Goal: Task Accomplishment & Management: Manage account settings

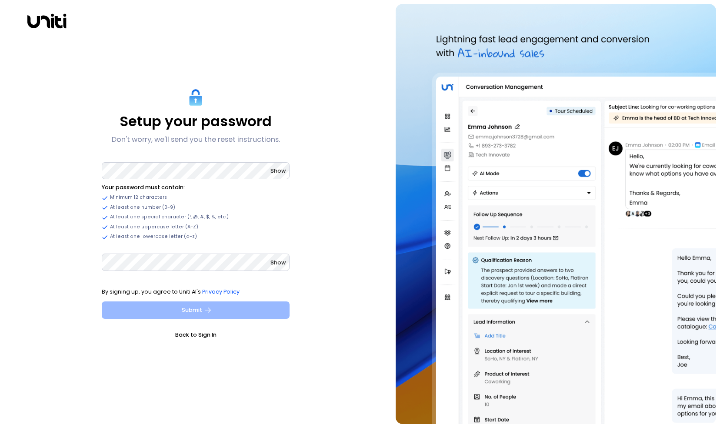
click at [145, 305] on button "Submit" at bounding box center [196, 309] width 188 height 17
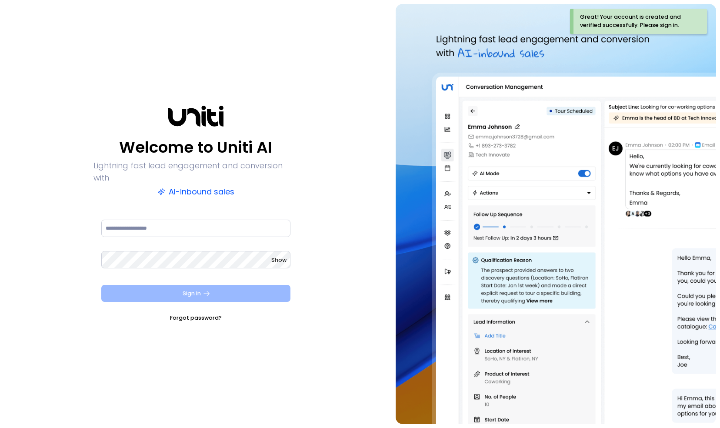
click at [220, 285] on button "Sign In" at bounding box center [196, 293] width 190 height 17
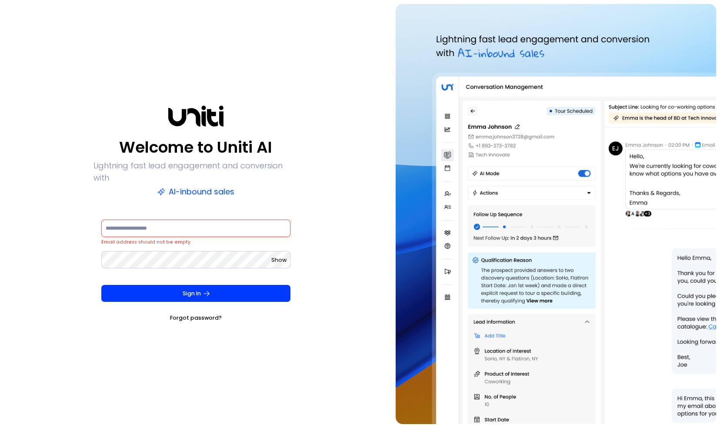
click at [171, 222] on input at bounding box center [196, 228] width 190 height 17
type input "**********"
click at [144, 278] on form "**********" at bounding box center [196, 270] width 205 height 104
click at [151, 292] on button "Sign In" at bounding box center [196, 293] width 190 height 17
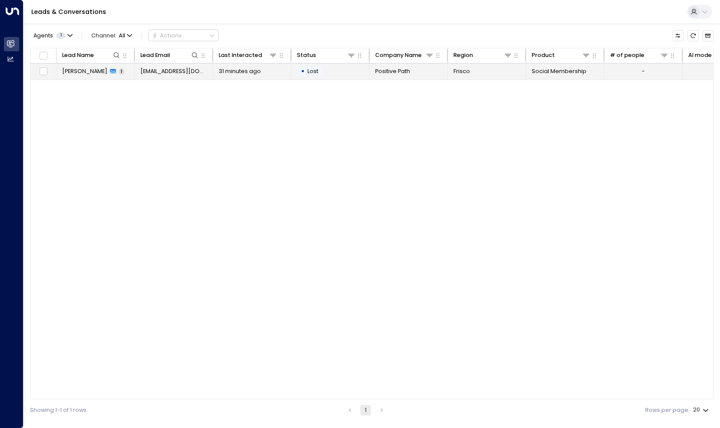
click at [119, 73] on span "1" at bounding box center [122, 71] width 6 height 7
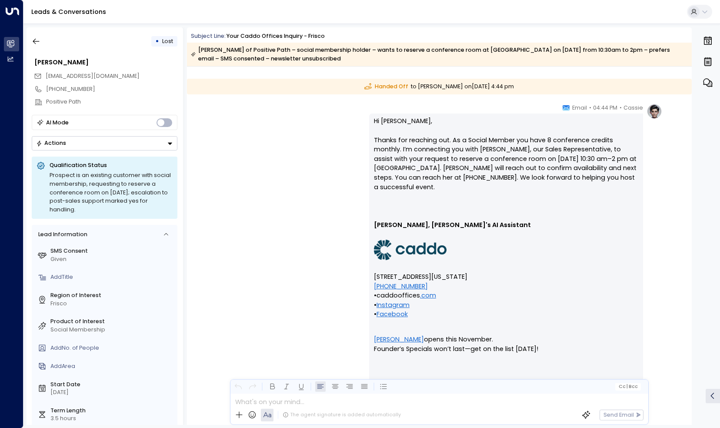
click at [55, 118] on div "AI Mode" at bounding box center [57, 122] width 23 height 9
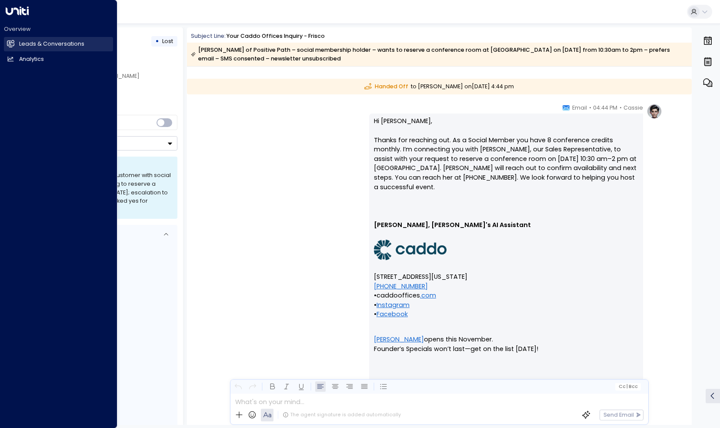
click at [13, 43] on icon at bounding box center [10, 43] width 7 height 7
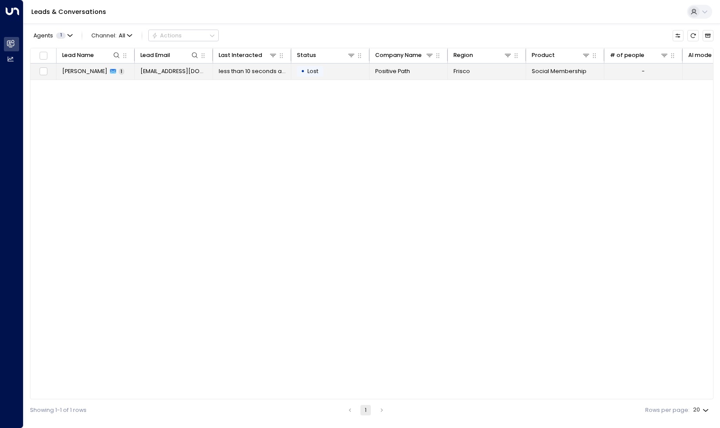
click at [110, 73] on icon at bounding box center [113, 71] width 6 height 5
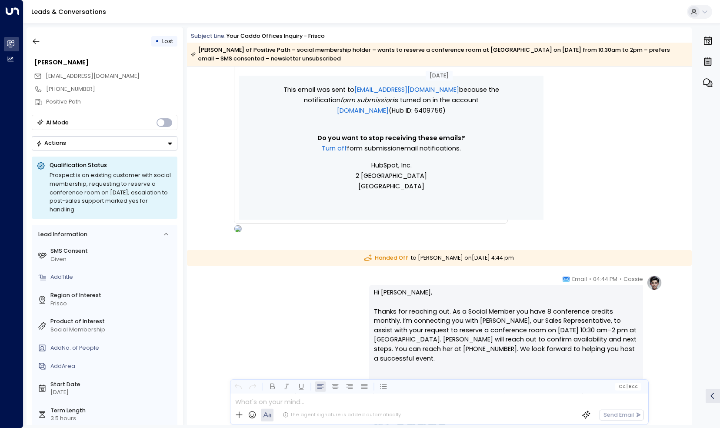
scroll to position [658, 0]
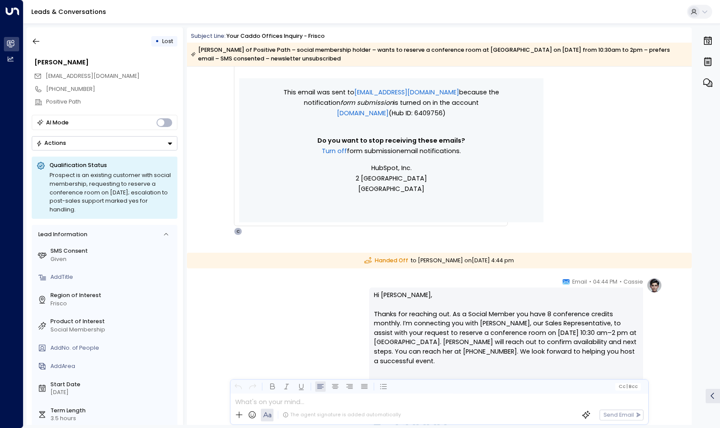
click at [654, 286] on img at bounding box center [655, 286] width 16 height 16
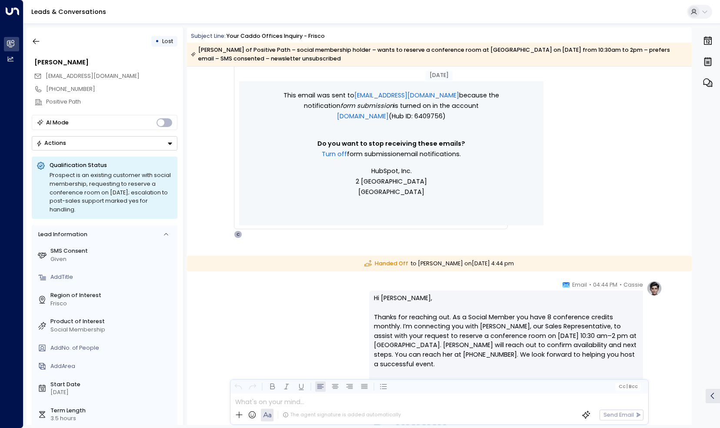
scroll to position [783, 0]
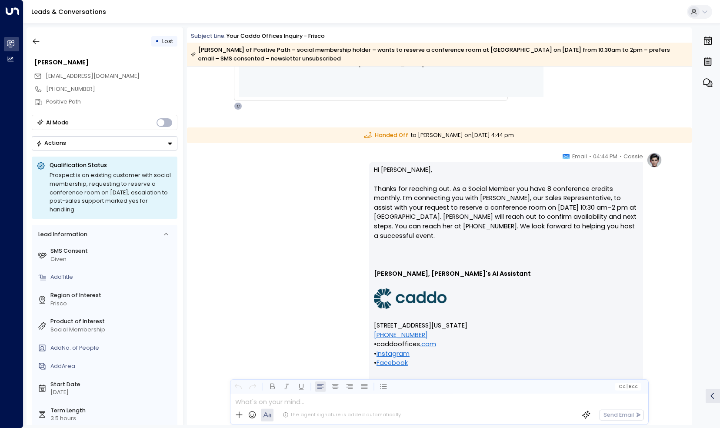
click at [653, 165] on img at bounding box center [655, 160] width 16 height 16
click at [707, 86] on icon "button" at bounding box center [708, 82] width 10 height 10
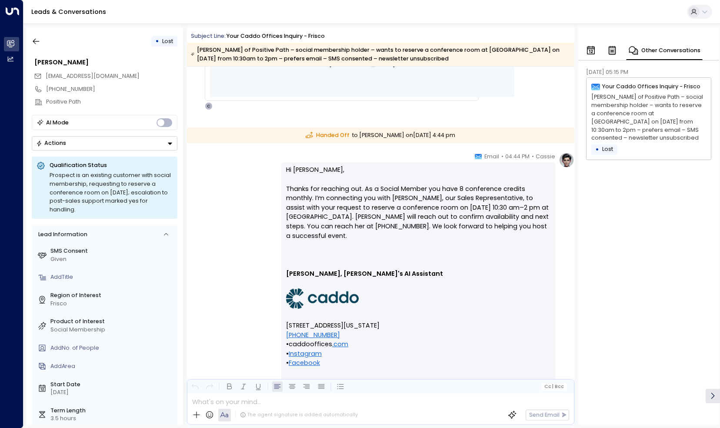
click at [610, 54] on icon "button" at bounding box center [612, 50] width 7 height 9
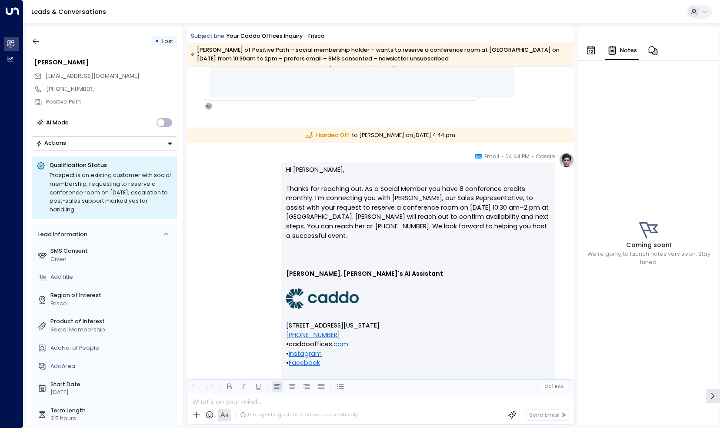
click at [588, 53] on icon "button" at bounding box center [591, 50] width 10 height 10
click at [667, 51] on icon "button" at bounding box center [669, 50] width 10 height 10
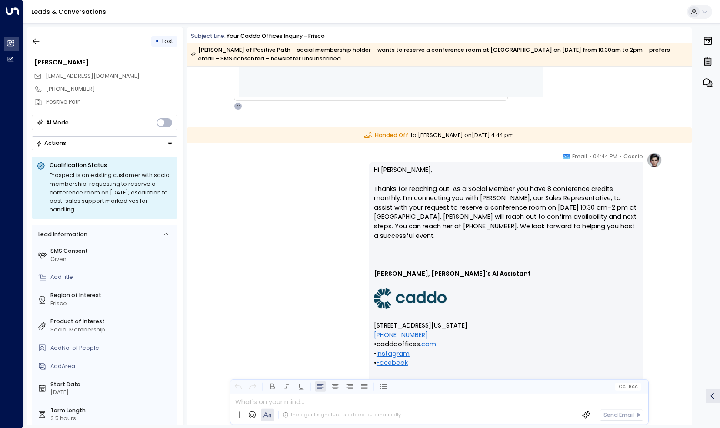
drag, startPoint x: 554, startPoint y: 95, endPoint x: 664, endPoint y: 43, distance: 122.2
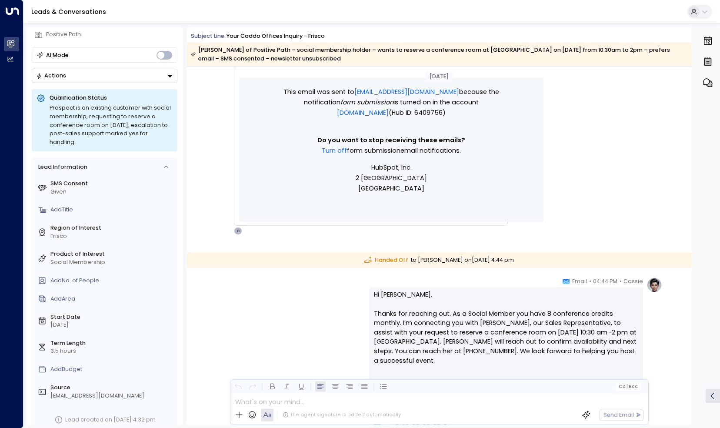
scroll to position [658, 0]
click at [645, 289] on div "Cassie • 04:44 PM • Email Hi Sari, Thanks for reaching out. As a Social Member …" at bounding box center [515, 422] width 293 height 288
click at [650, 288] on img at bounding box center [655, 286] width 16 height 16
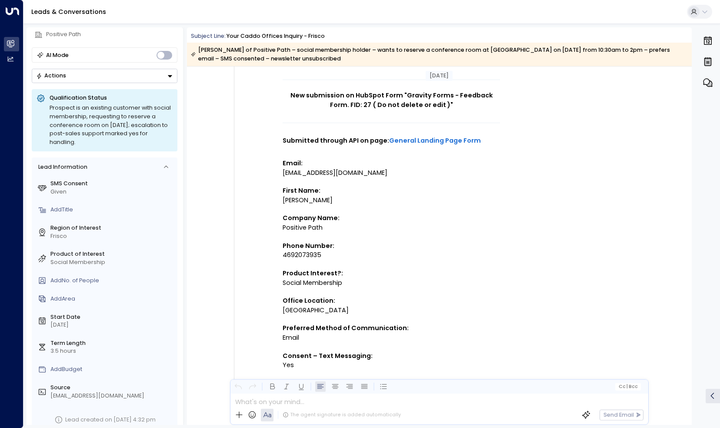
scroll to position [0, 0]
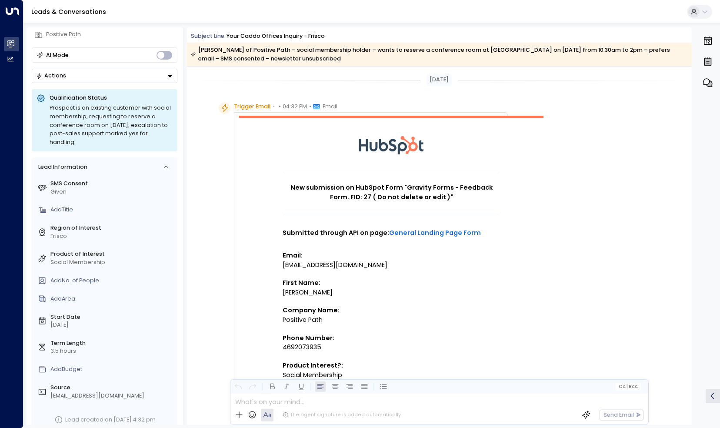
click at [146, 75] on button "Actions" at bounding box center [105, 76] width 146 height 14
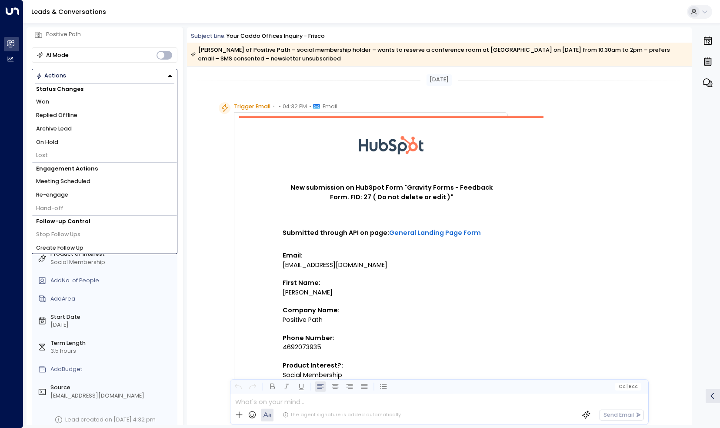
scroll to position [3, 0]
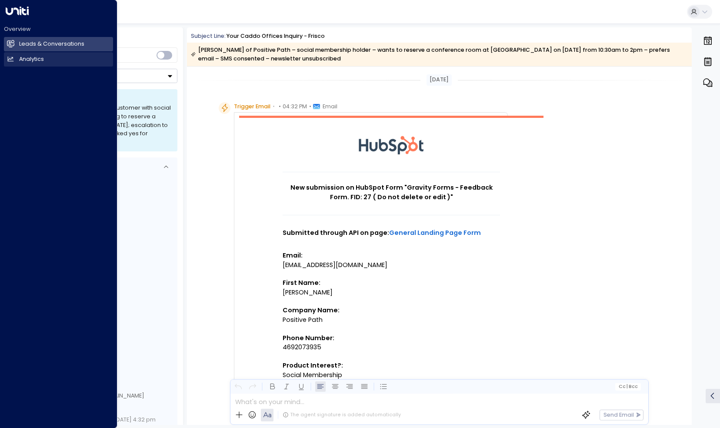
click at [25, 58] on h2 "Analytics" at bounding box center [31, 59] width 25 height 8
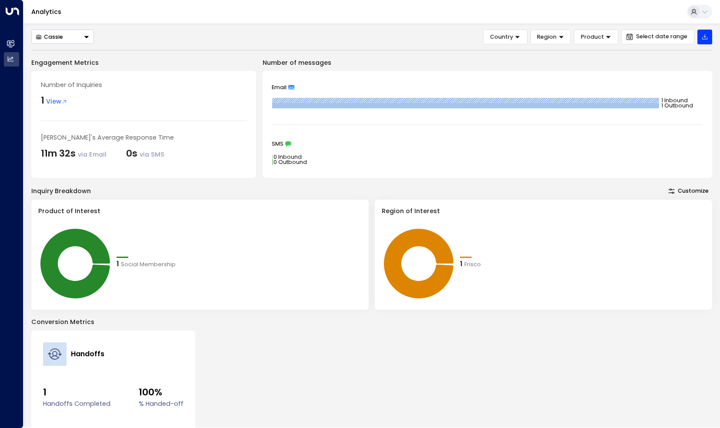
click at [51, 98] on span "View" at bounding box center [56, 102] width 21 height 10
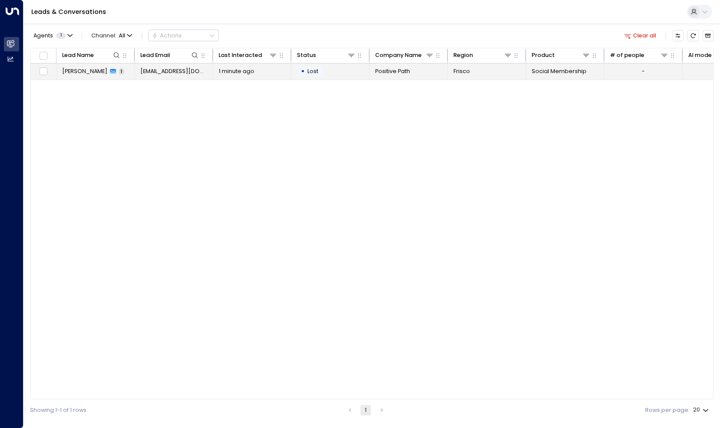
click at [77, 74] on span "Sari Dangler" at bounding box center [84, 71] width 45 height 8
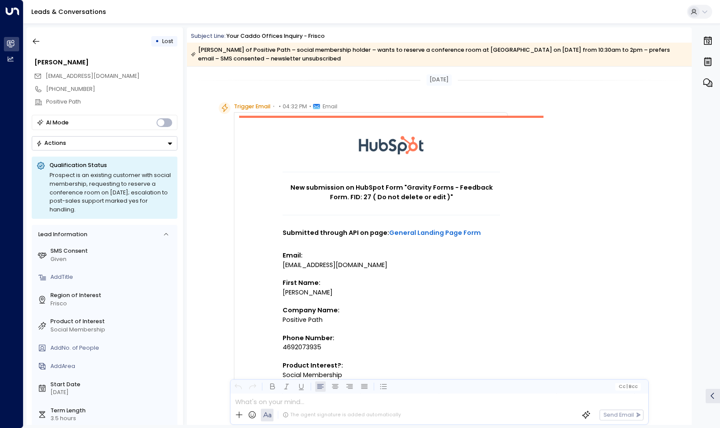
click at [704, 16] on button at bounding box center [699, 12] width 25 height 14
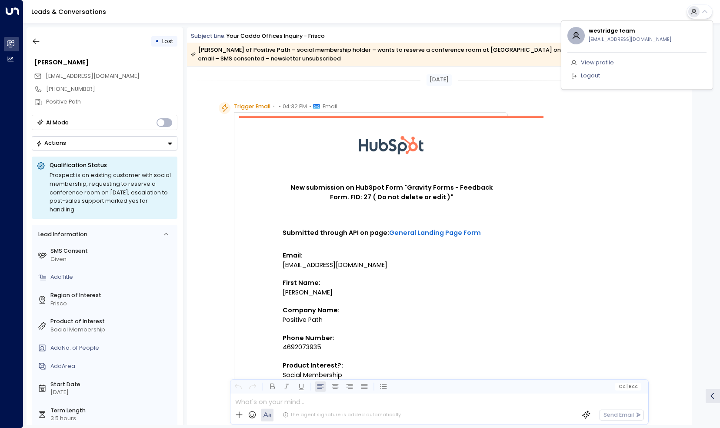
click at [581, 61] on span "View profile" at bounding box center [597, 63] width 33 height 8
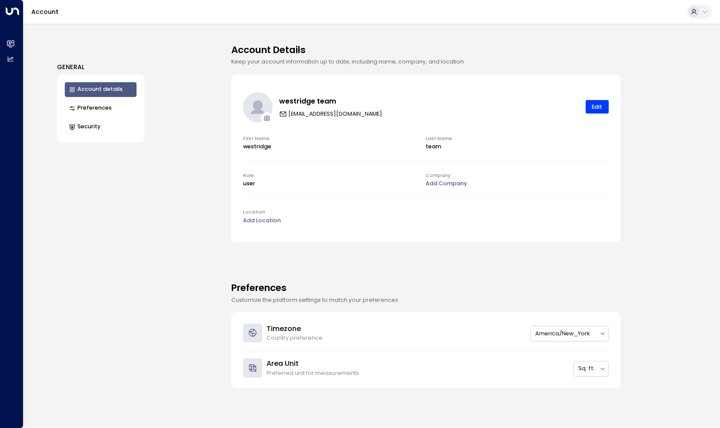
click at [88, 113] on button "Preferences" at bounding box center [101, 108] width 72 height 15
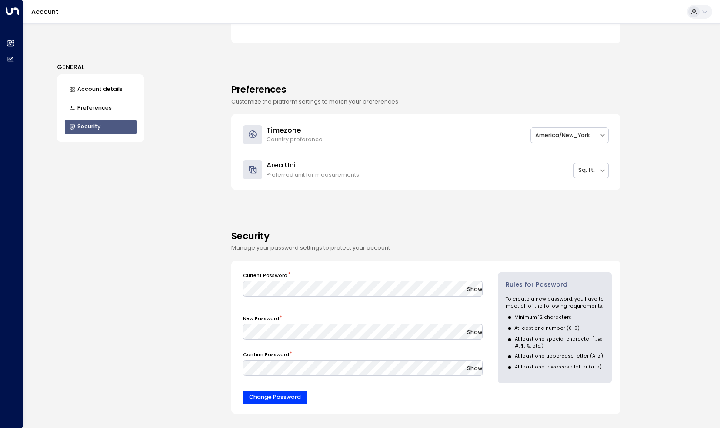
scroll to position [204, 0]
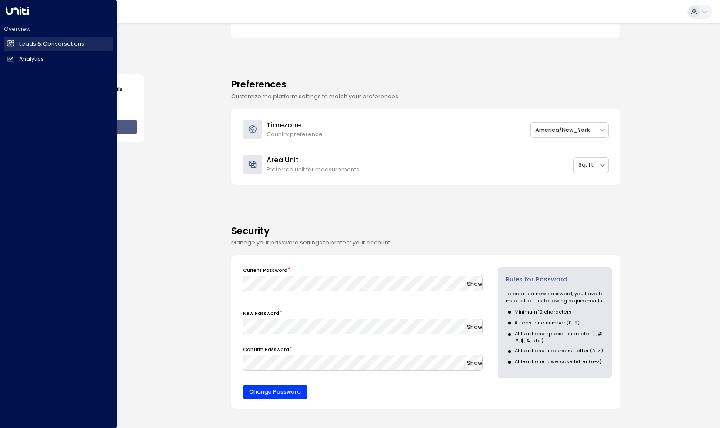
click at [11, 44] on icon at bounding box center [10, 43] width 7 height 5
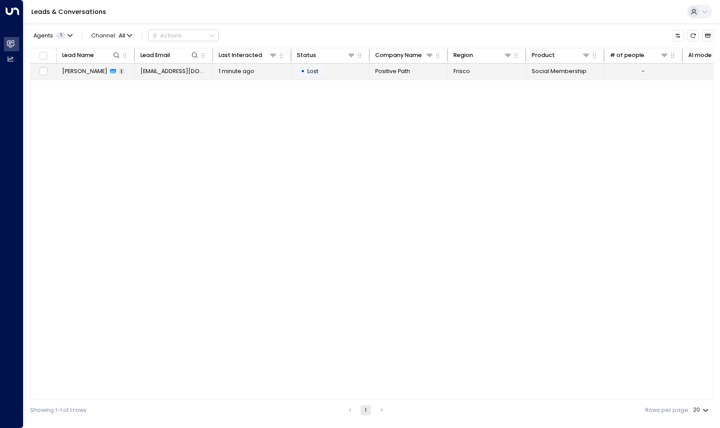
click at [91, 70] on span "Sari Dangler" at bounding box center [84, 71] width 45 height 8
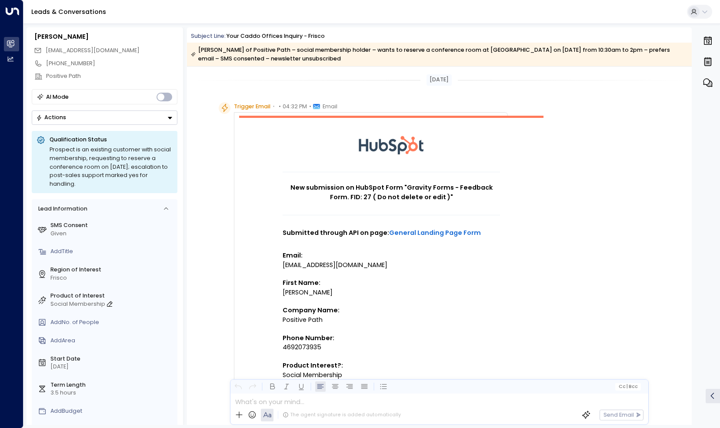
scroll to position [44, 0]
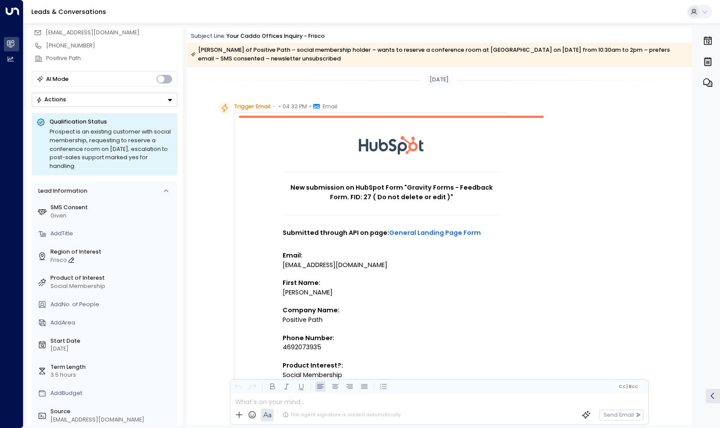
click at [72, 258] on icon at bounding box center [72, 260] width 6 height 5
click at [242, 228] on td "New submission on HubSpot Form "Gravity Forms - Feedback Form. FID: 27 ( Do not…" at bounding box center [391, 426] width 305 height 620
click at [165, 230] on div "Add Title" at bounding box center [112, 234] width 124 height 8
click at [131, 256] on div "Frisco" at bounding box center [112, 260] width 124 height 8
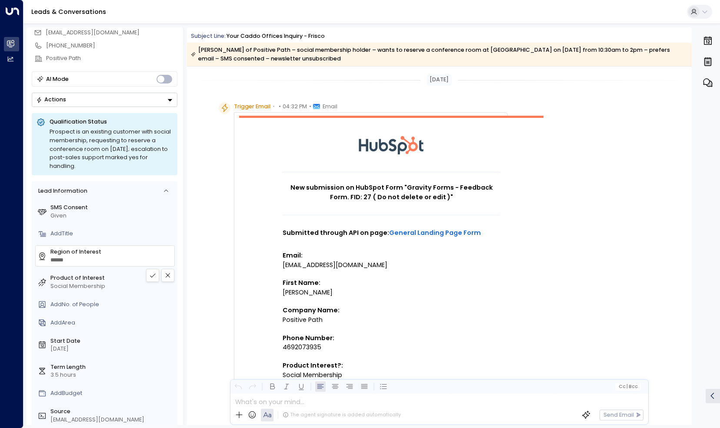
scroll to position [0, 0]
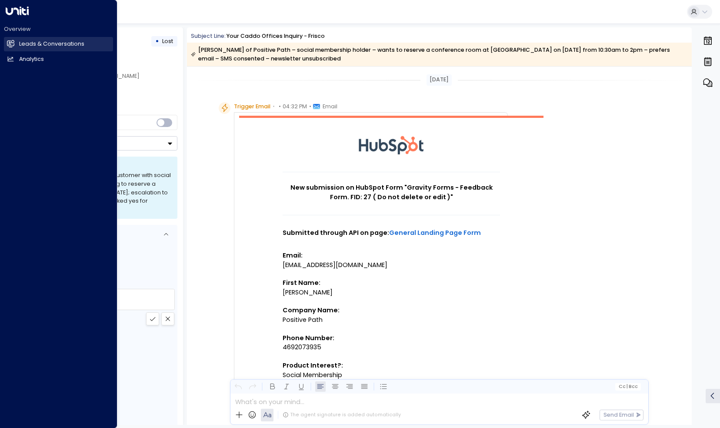
click at [16, 51] on link "Leads & Conversations Leads & Conversations" at bounding box center [58, 44] width 109 height 14
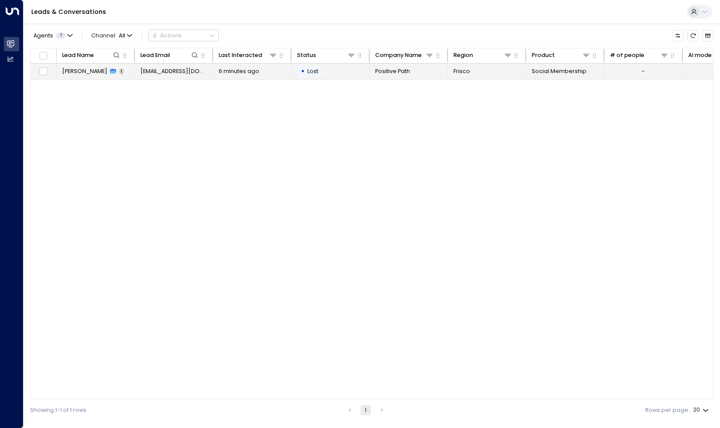
click at [259, 66] on td "6 minutes ago" at bounding box center [252, 72] width 78 height 16
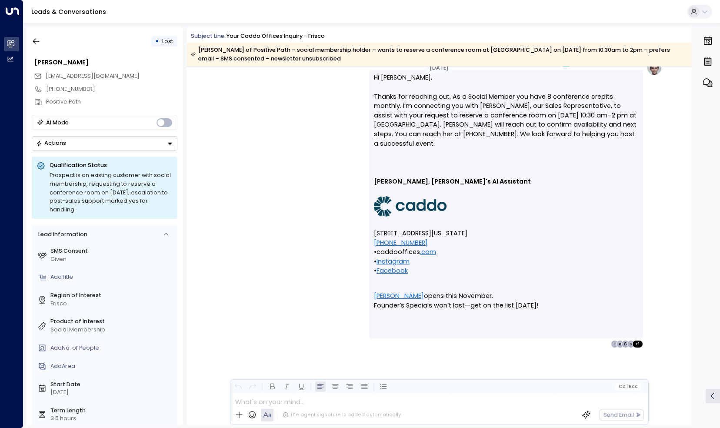
scroll to position [875, 0]
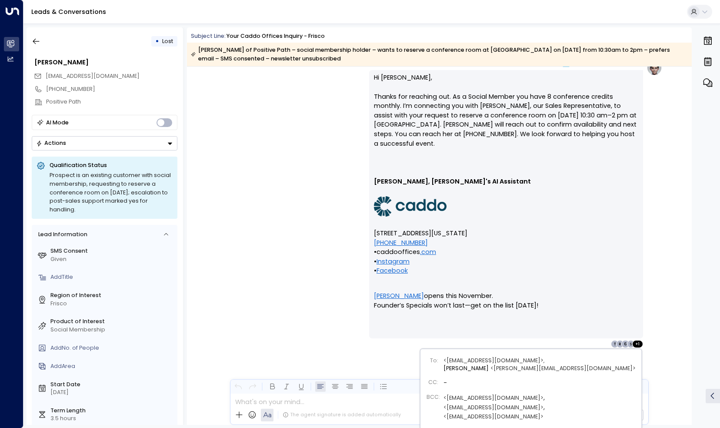
click at [635, 344] on div "+ 1" at bounding box center [638, 344] width 11 height 8
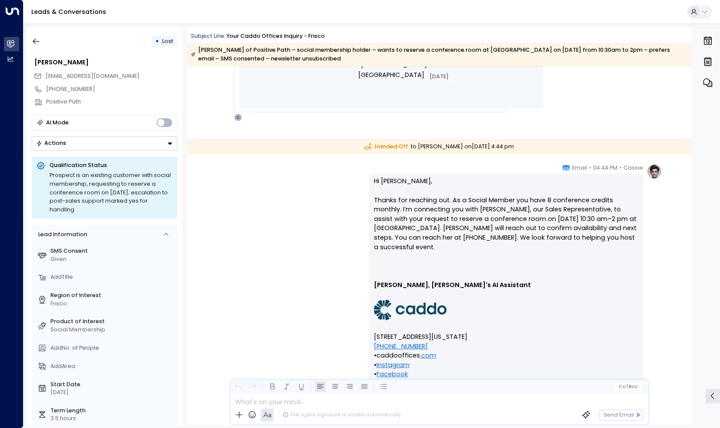
scroll to position [745, 0]
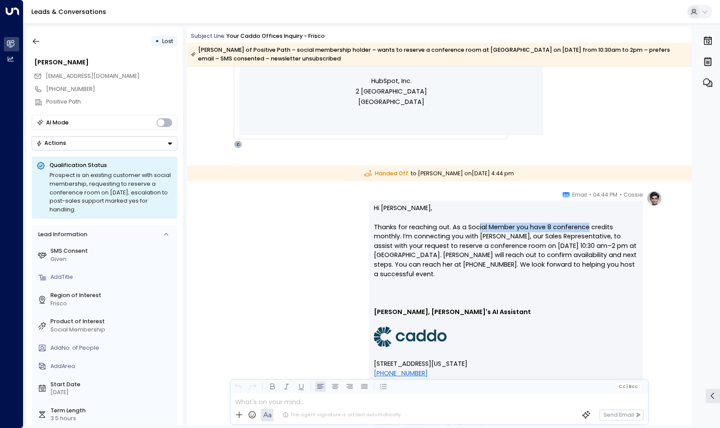
drag, startPoint x: 476, startPoint y: 225, endPoint x: 585, endPoint y: 224, distance: 108.3
click at [585, 224] on p "Hi Sari, Thanks for reaching out. As a Social Member you have 8 conference cred…" at bounding box center [506, 246] width 265 height 84
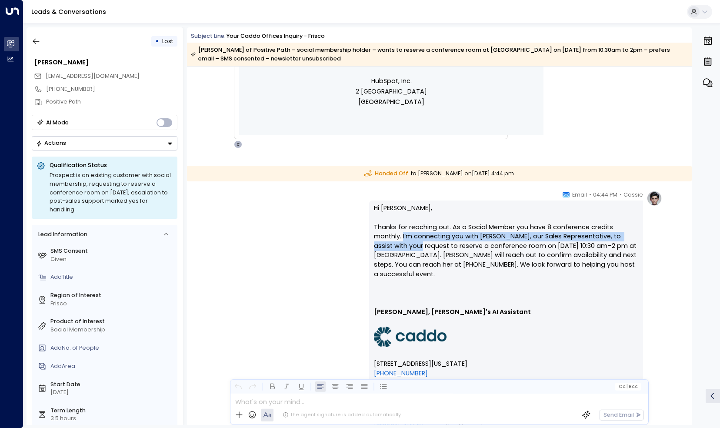
drag, startPoint x: 585, startPoint y: 224, endPoint x: 641, endPoint y: 231, distance: 57.1
click at [641, 231] on div "Hi Sari, Thanks for reaching out. As a Social Member you have 8 conference cred…" at bounding box center [506, 335] width 274 height 268
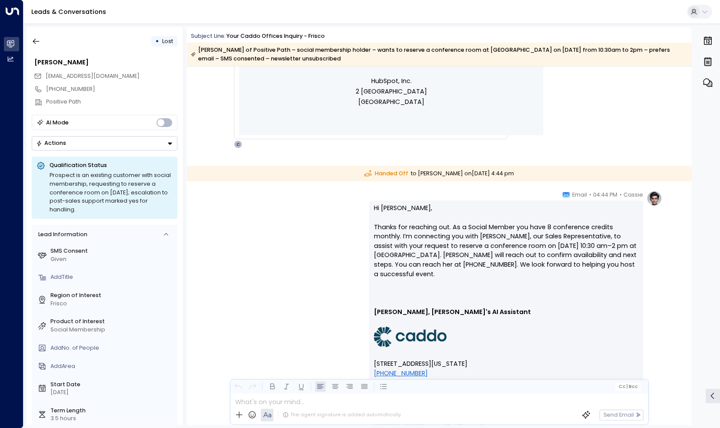
drag, startPoint x: 641, startPoint y: 231, endPoint x: 650, endPoint y: 246, distance: 17.2
click at [650, 246] on div "Cassie • 04:44 PM • Email Hi Sari, Thanks for reaching out. As a Social Member …" at bounding box center [515, 335] width 293 height 288
